Goal: Navigation & Orientation: Find specific page/section

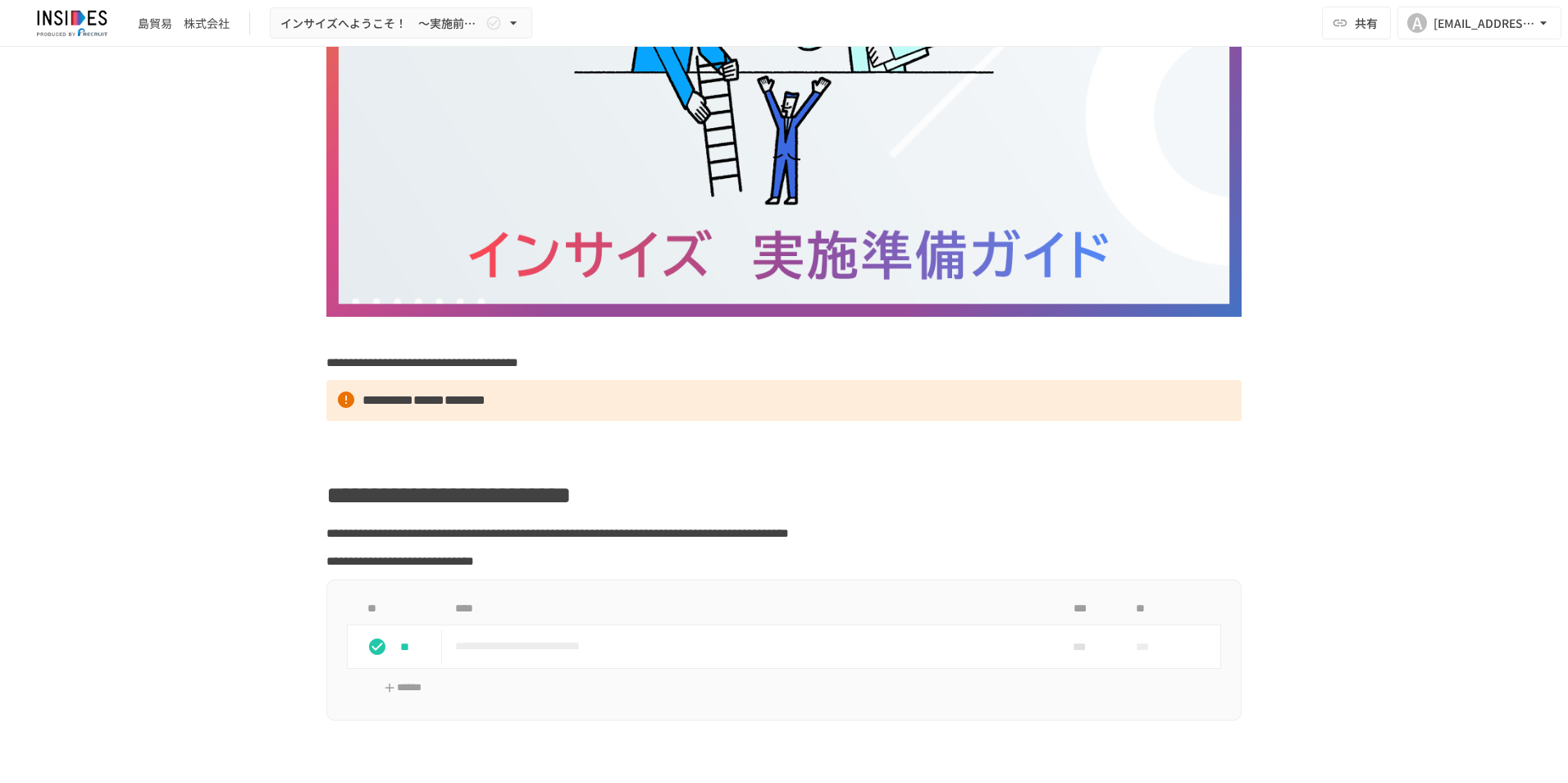
scroll to position [36, 0]
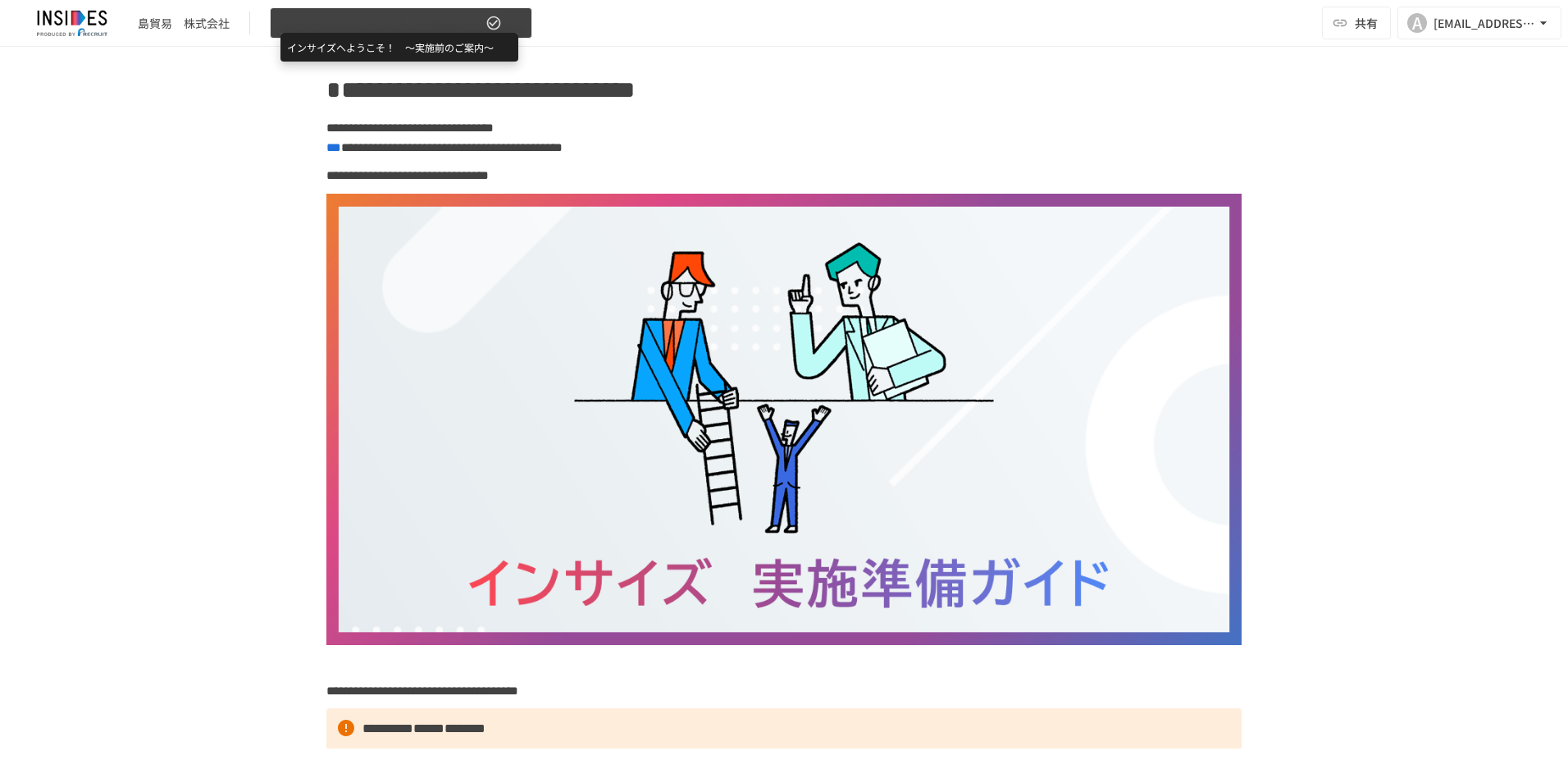
click at [457, 23] on span "インサイズへようこそ！　～実施前のご案内～" at bounding box center [382, 23] width 202 height 21
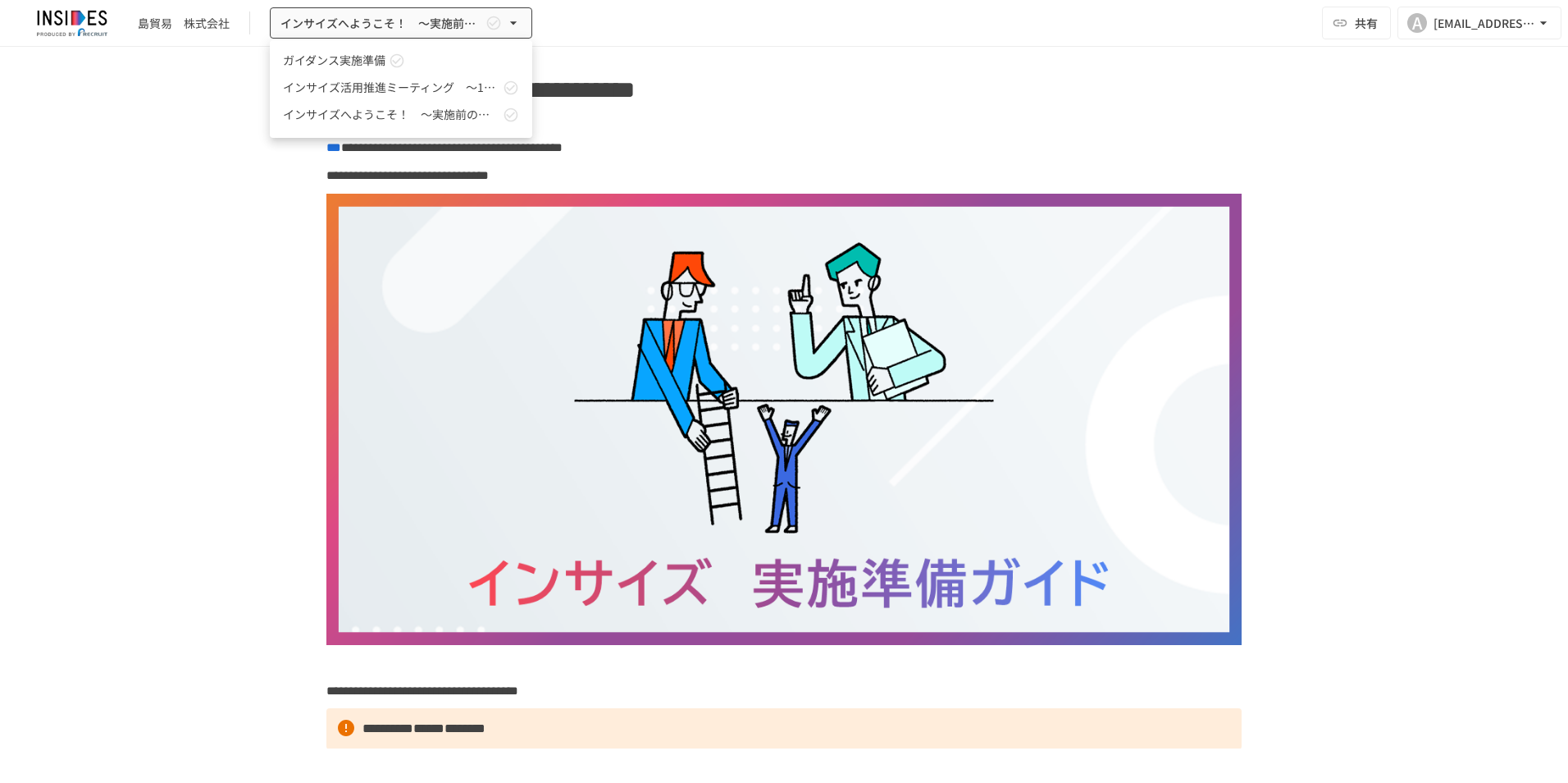
click at [423, 90] on span "インサイズ活用推進ミーティング　～1回目～" at bounding box center [391, 87] width 217 height 17
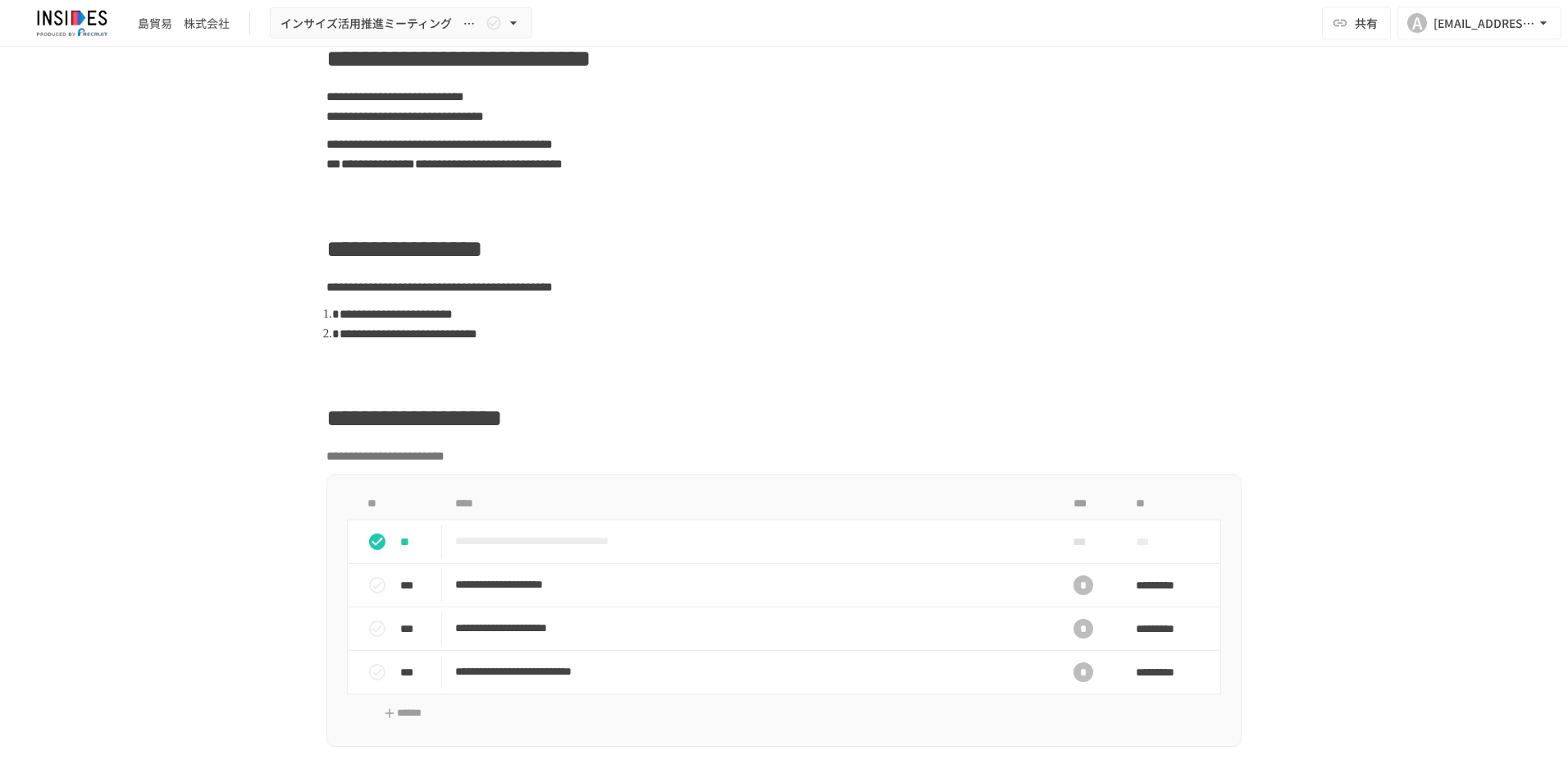
scroll to position [173, 0]
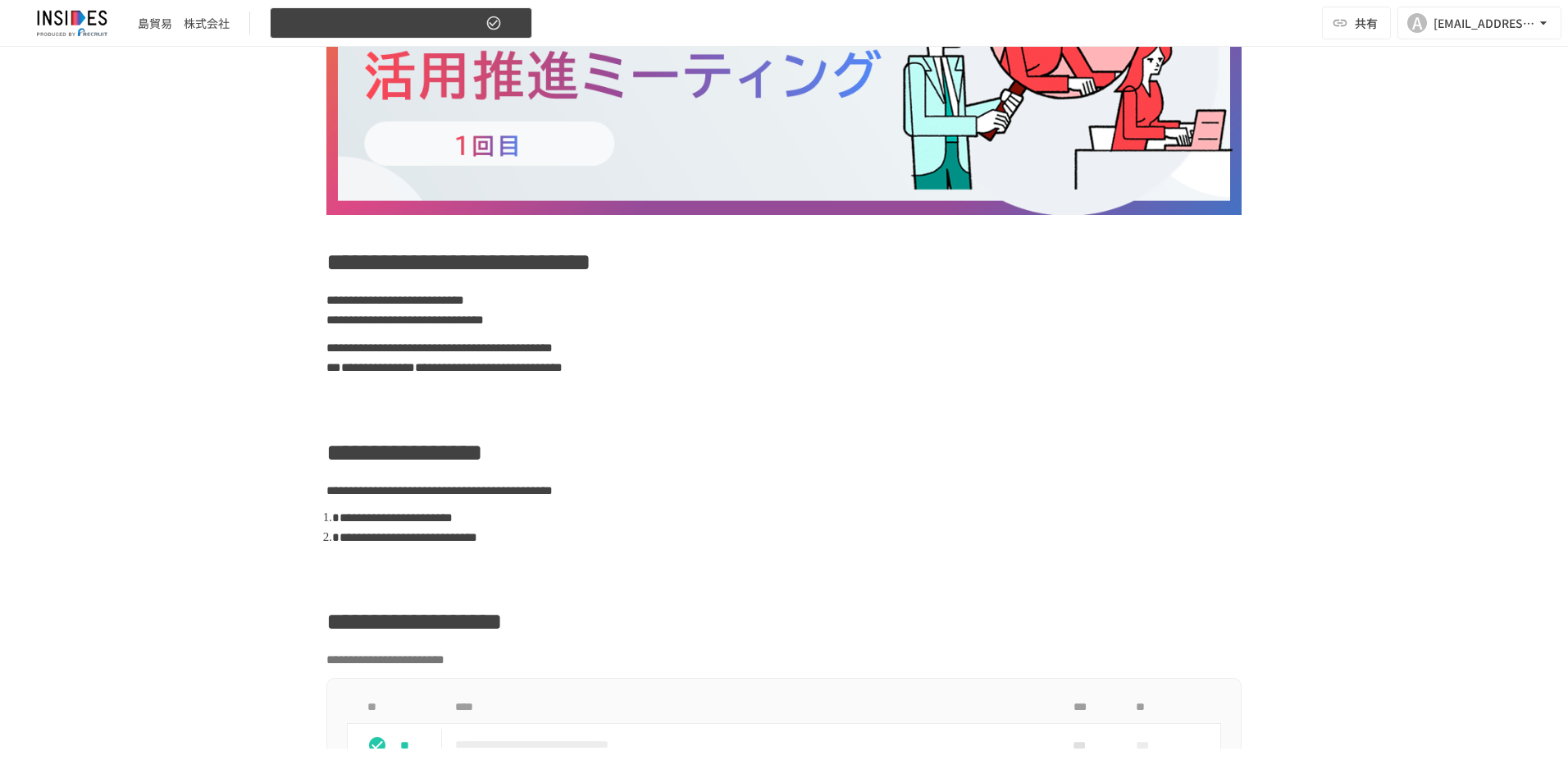
click at [382, 10] on button "インサイズ活用推進ミーティング　～1回目～" at bounding box center [401, 23] width 263 height 32
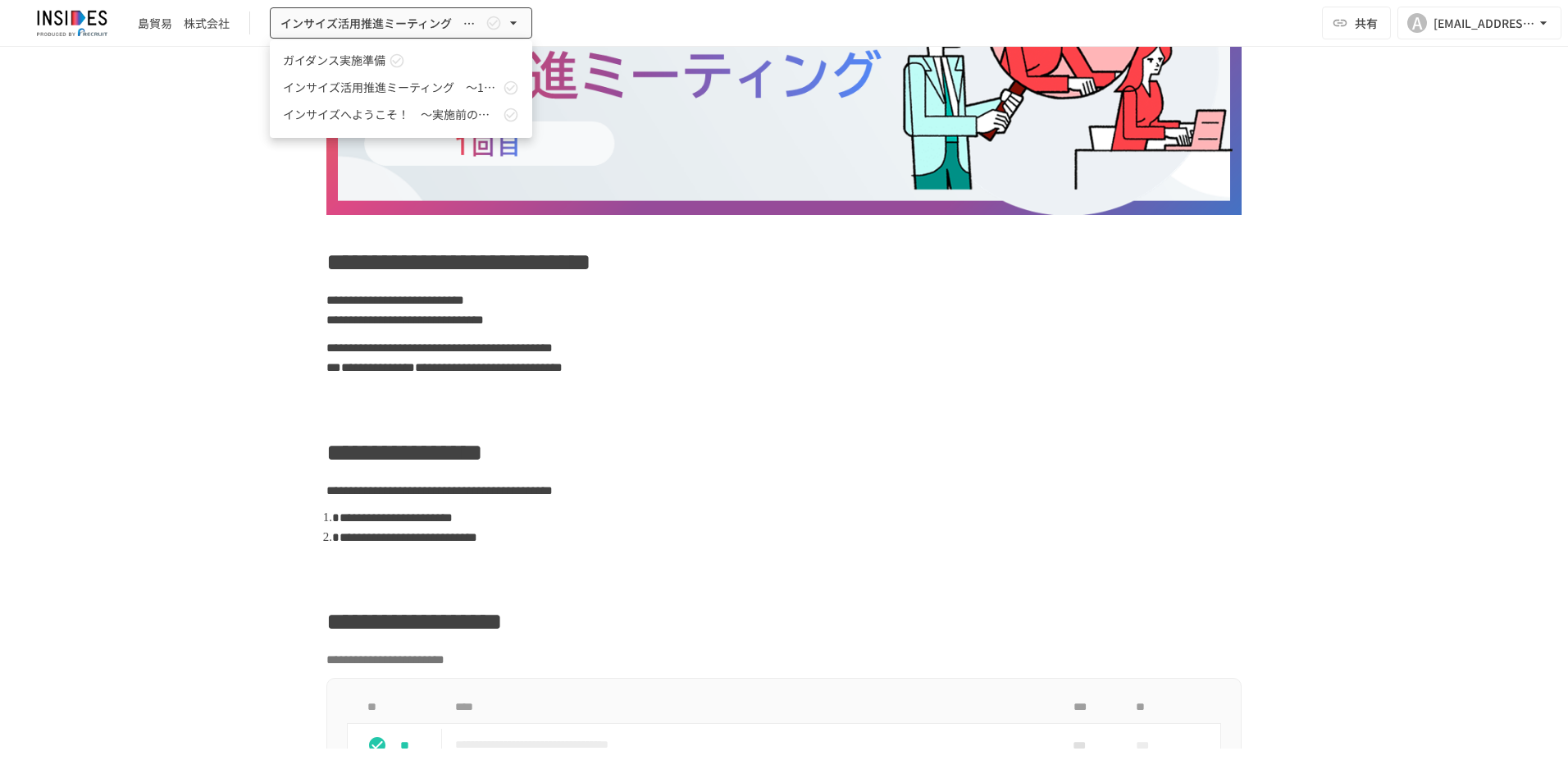
click at [386, 60] on link "ガイダンス実施準備" at bounding box center [401, 61] width 263 height 27
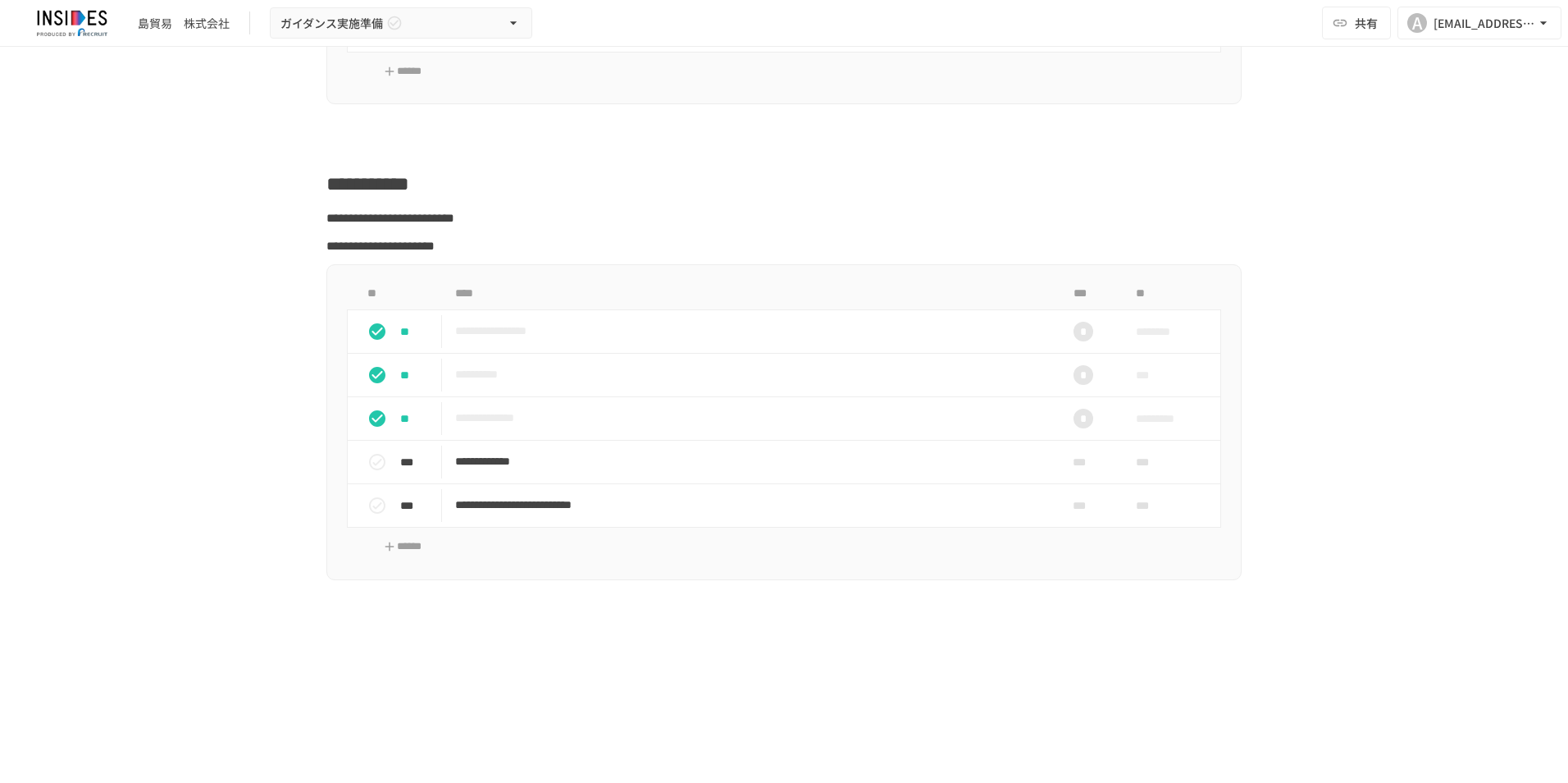
scroll to position [666, 0]
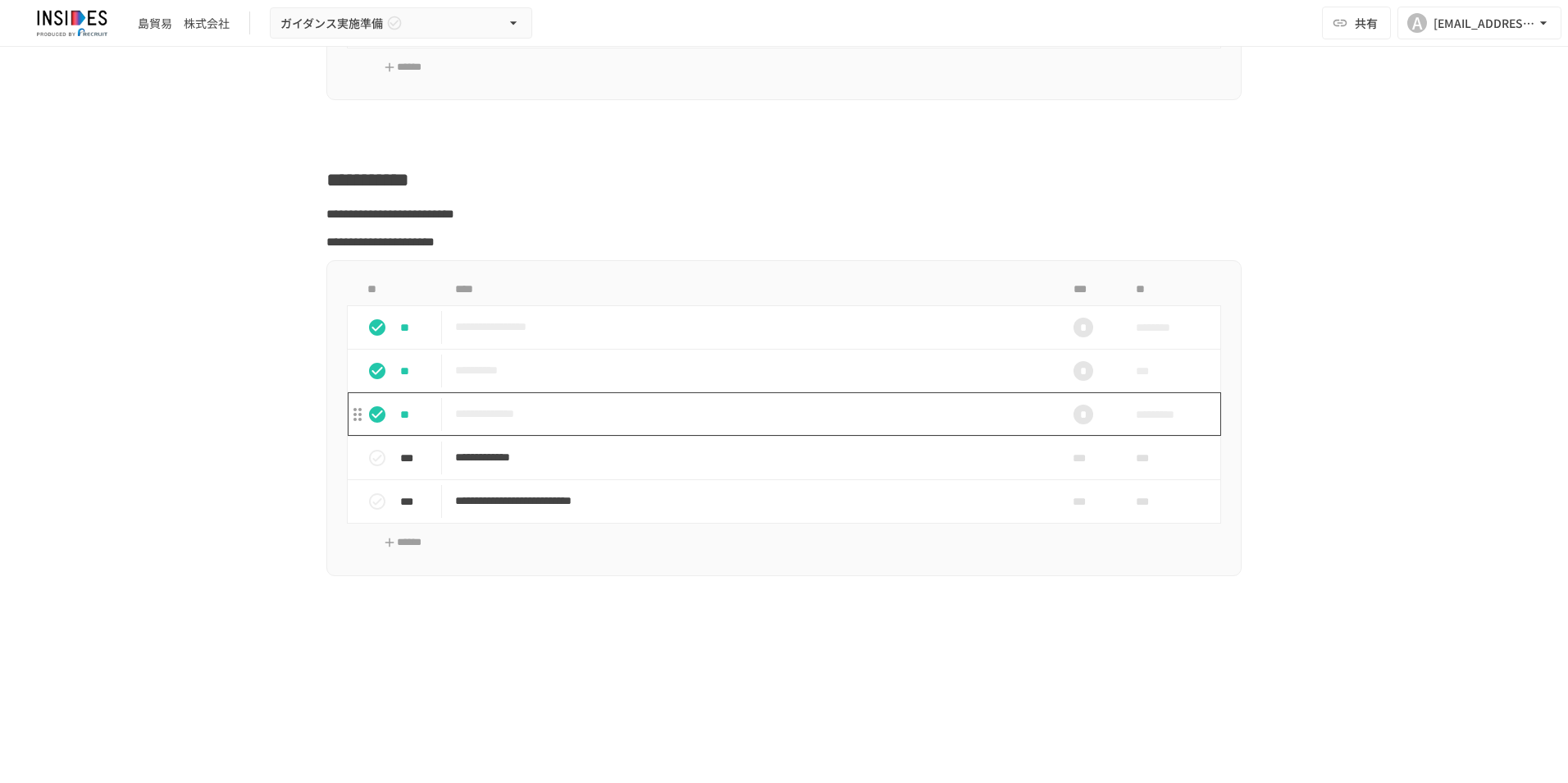
click at [597, 397] on td "**********" at bounding box center [749, 414] width 615 height 43
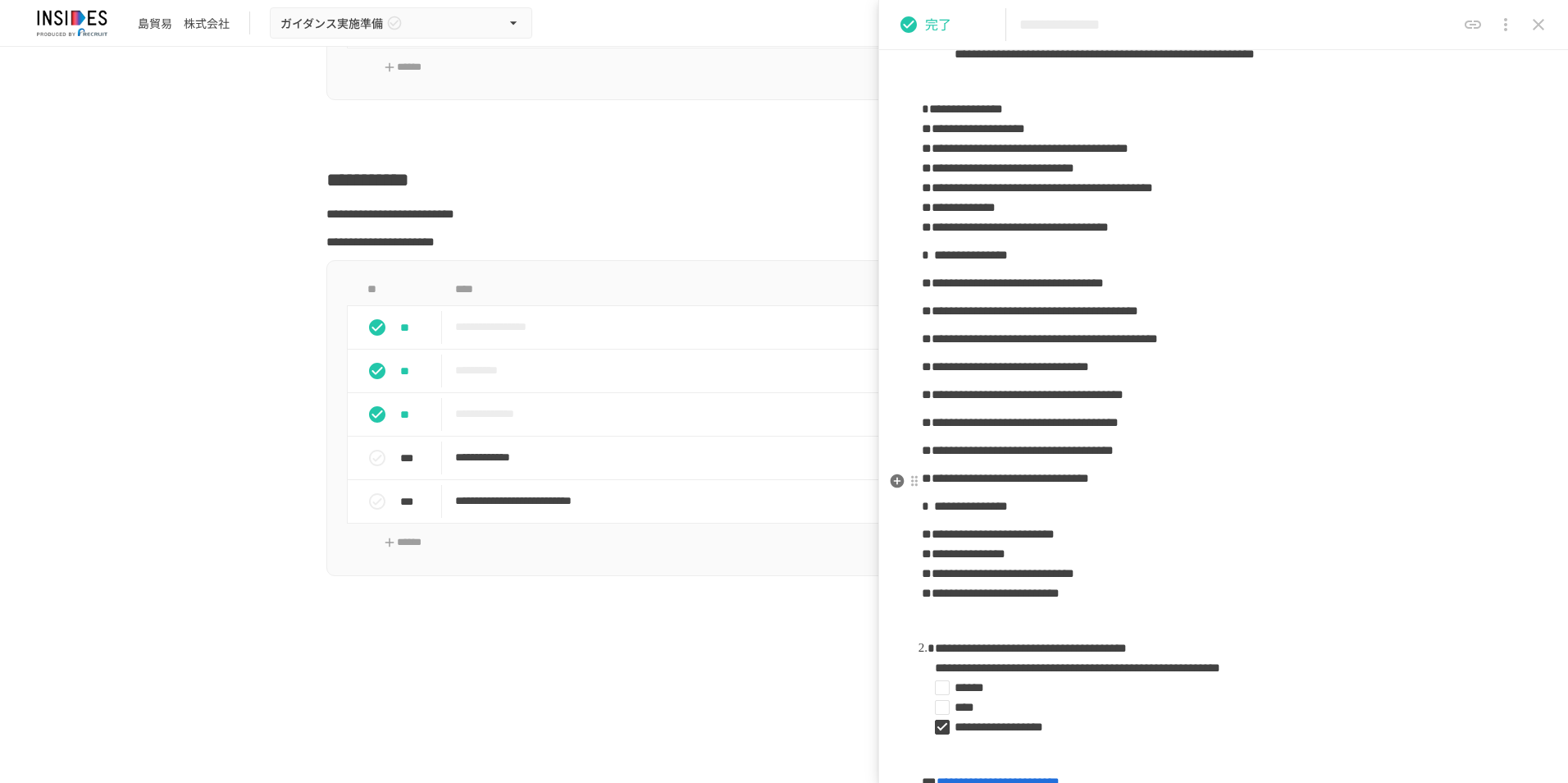
scroll to position [328, 0]
